Goal: Task Accomplishment & Management: Use online tool/utility

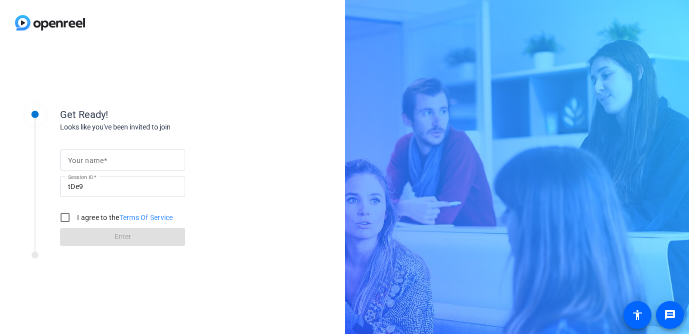
click at [119, 167] on div at bounding box center [122, 160] width 109 height 21
type input "[PERSON_NAME]"
click at [63, 215] on input "I agree to the Terms Of Service" at bounding box center [65, 218] width 20 height 20
checkbox input "true"
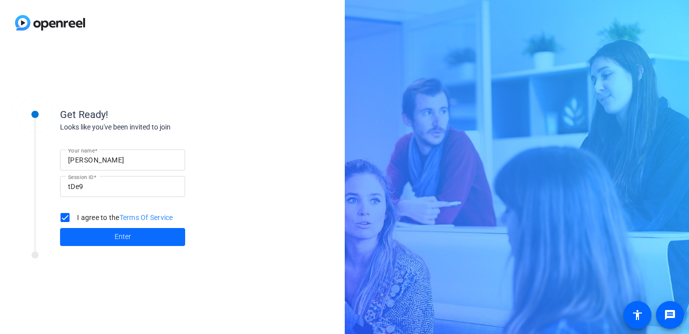
click at [92, 234] on span at bounding box center [122, 237] width 125 height 24
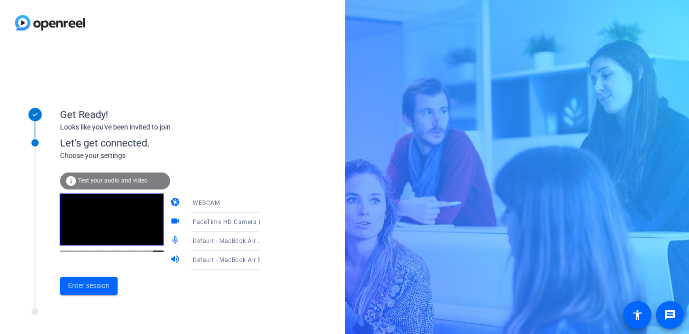
click at [220, 203] on div "WEBCAM" at bounding box center [230, 203] width 75 height 13
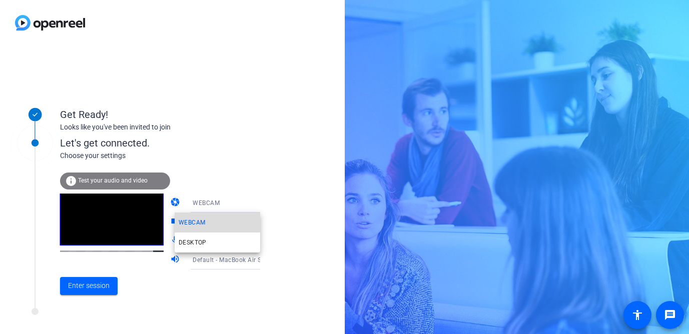
click at [216, 222] on mat-option "WEBCAM" at bounding box center [218, 223] width 86 height 20
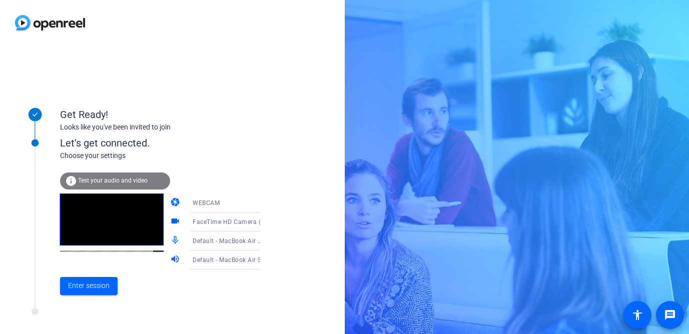
click at [214, 226] on span "FaceTime HD Camera (4E23:4E8C)" at bounding box center [244, 222] width 103 height 8
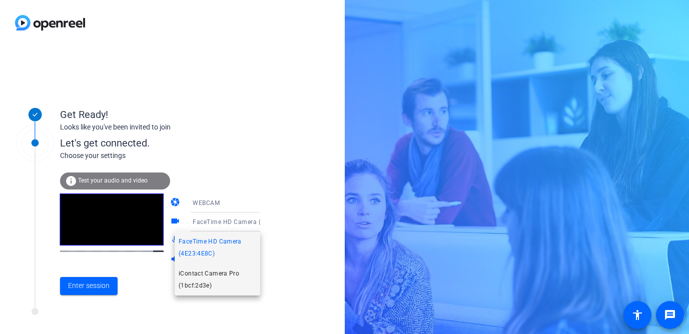
click at [210, 277] on span "iContact Camera Pro (1bcf:2d3e)" at bounding box center [218, 280] width 78 height 24
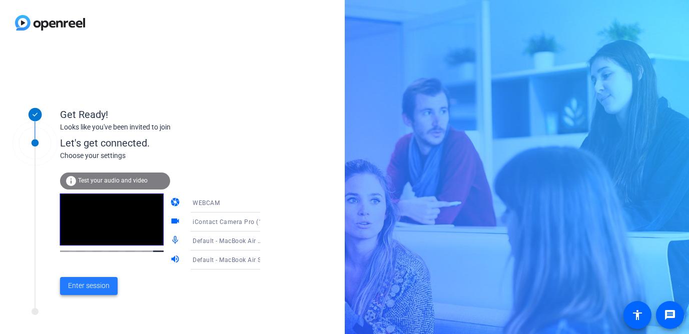
click at [94, 282] on span "Enter session" at bounding box center [89, 286] width 42 height 11
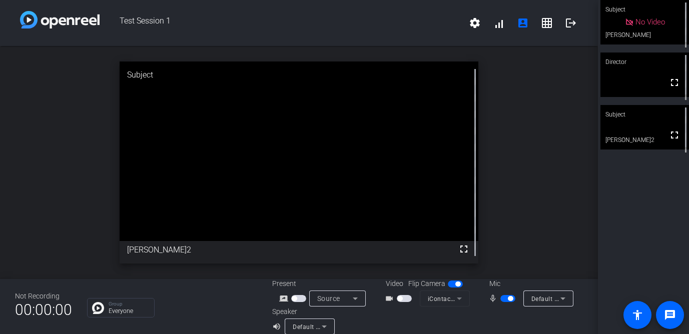
click at [454, 285] on span "button" at bounding box center [455, 284] width 15 height 7
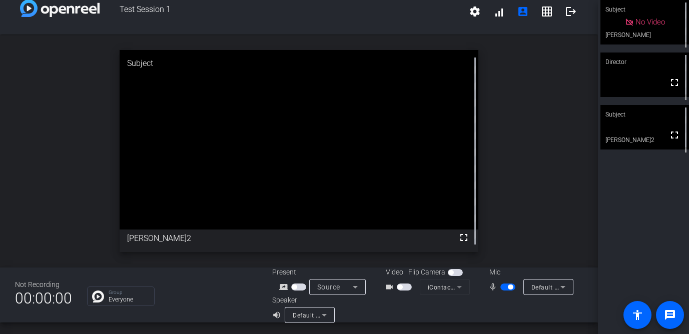
click at [456, 288] on mat-form-field "iContact Camera Pro (1bcf:2d3e)" at bounding box center [445, 287] width 50 height 16
click at [460, 288] on mat-form-field "iContact Camera Pro (1bcf:2d3e)" at bounding box center [445, 287] width 50 height 16
click at [451, 273] on span "button" at bounding box center [451, 272] width 5 height 5
click at [625, 27] on icon at bounding box center [629, 22] width 9 height 9
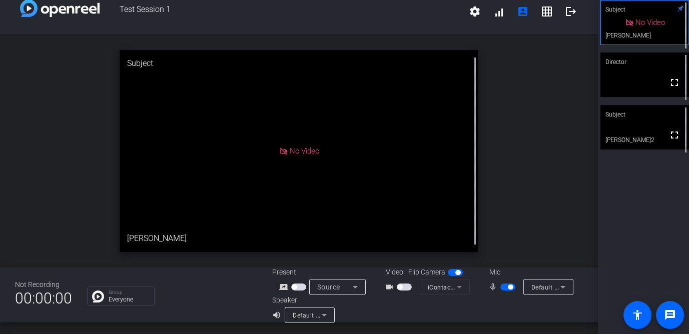
click at [295, 286] on span "button" at bounding box center [294, 287] width 5 height 5
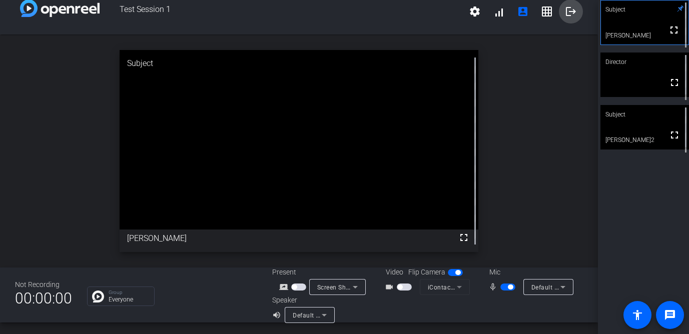
click at [567, 12] on mat-icon "logout" at bounding box center [571, 12] width 12 height 12
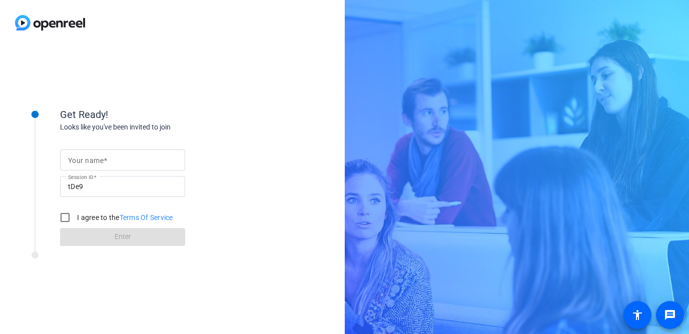
click at [142, 153] on div at bounding box center [122, 160] width 109 height 21
type input "[PERSON_NAME]"
drag, startPoint x: 68, startPoint y: 220, endPoint x: 84, endPoint y: 229, distance: 18.4
click at [68, 220] on input "I agree to the Terms Of Service" at bounding box center [65, 218] width 20 height 20
checkbox input "true"
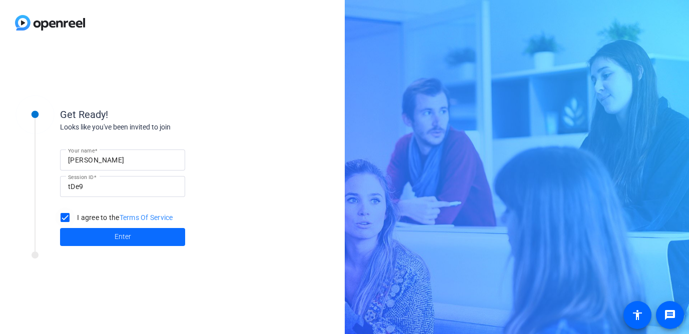
click at [89, 232] on span at bounding box center [122, 237] width 125 height 24
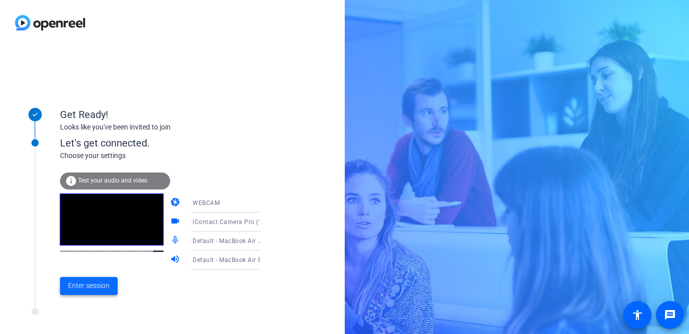
click at [110, 285] on span at bounding box center [89, 286] width 58 height 24
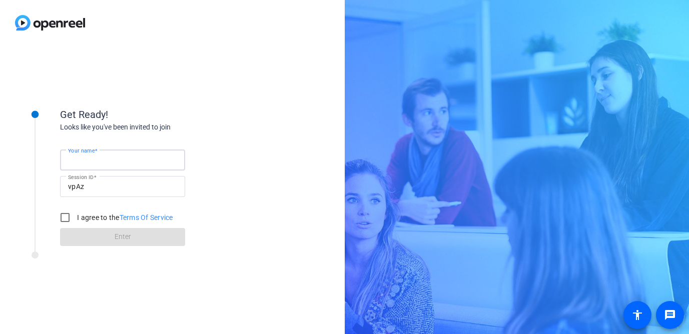
click at [144, 158] on input "Your name" at bounding box center [122, 160] width 109 height 12
type input "[PERSON_NAME]"
click at [65, 217] on input "I agree to the Terms Of Service" at bounding box center [65, 218] width 20 height 20
checkbox input "true"
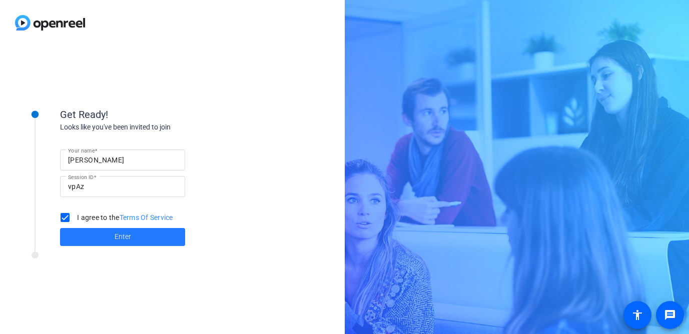
click at [82, 232] on span at bounding box center [122, 237] width 125 height 24
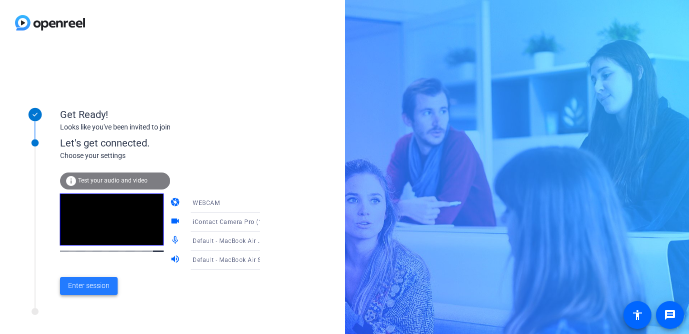
click at [85, 285] on span "Enter session" at bounding box center [89, 286] width 42 height 11
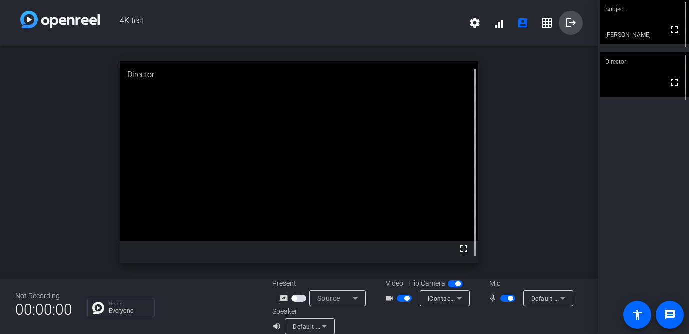
click at [569, 21] on mat-icon "logout" at bounding box center [571, 23] width 12 height 12
